Goal: Find specific page/section: Find specific page/section

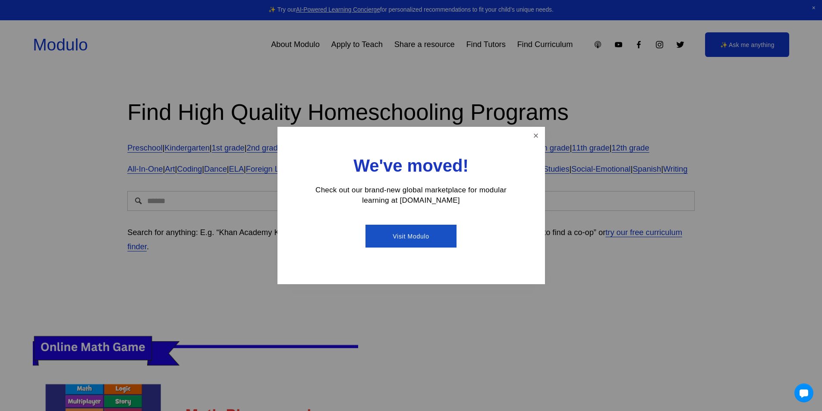
click at [527, 132] on div "We've moved! Check out our brand-new global marketplace for modular learning at…" at bounding box center [410, 205] width 267 height 157
